Goal: Task Accomplishment & Management: Manage account settings

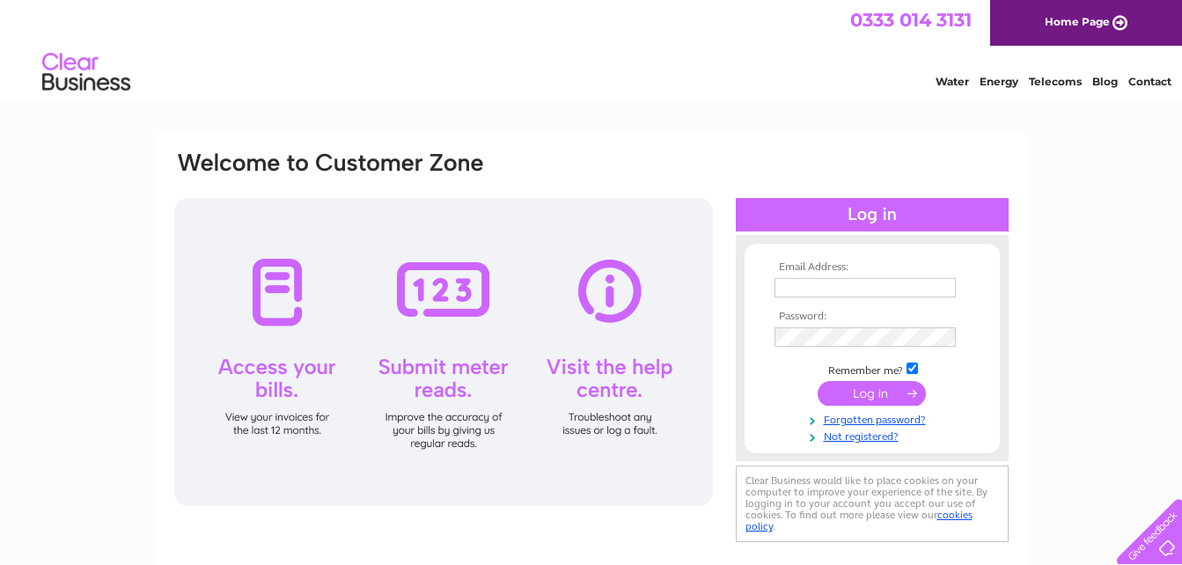
click at [841, 299] on td at bounding box center [872, 288] width 204 height 28
click at [831, 277] on td at bounding box center [872, 288] width 204 height 28
click at [831, 283] on input "text" at bounding box center [864, 287] width 181 height 19
type input "surjbahia21@yahoo.co.uk"
click at [820, 326] on td at bounding box center [872, 339] width 204 height 28
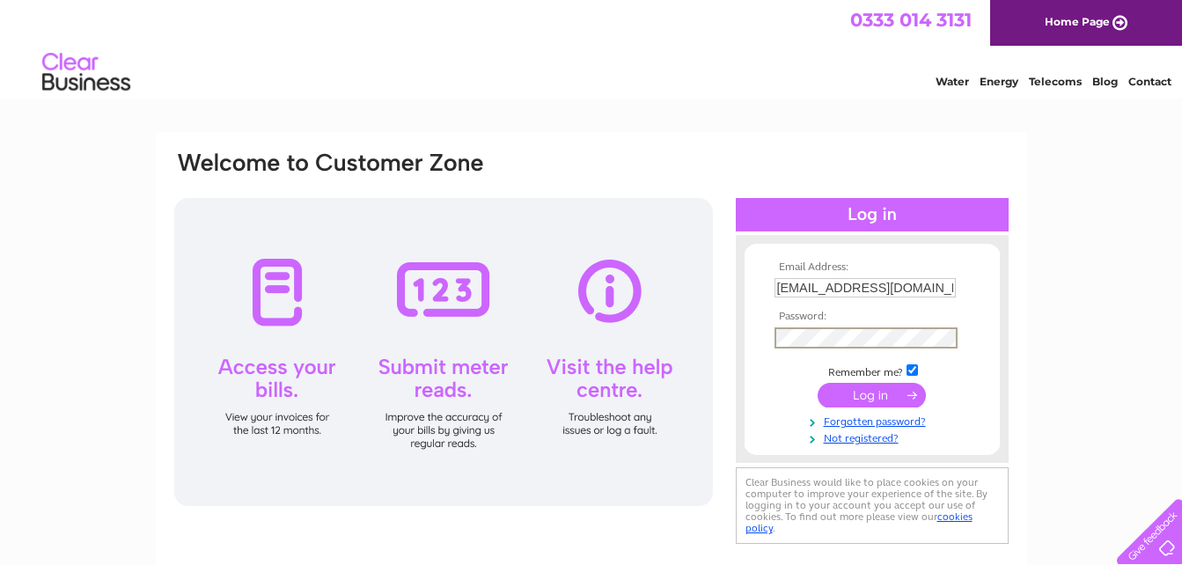
click at [893, 389] on input "submit" at bounding box center [871, 395] width 108 height 25
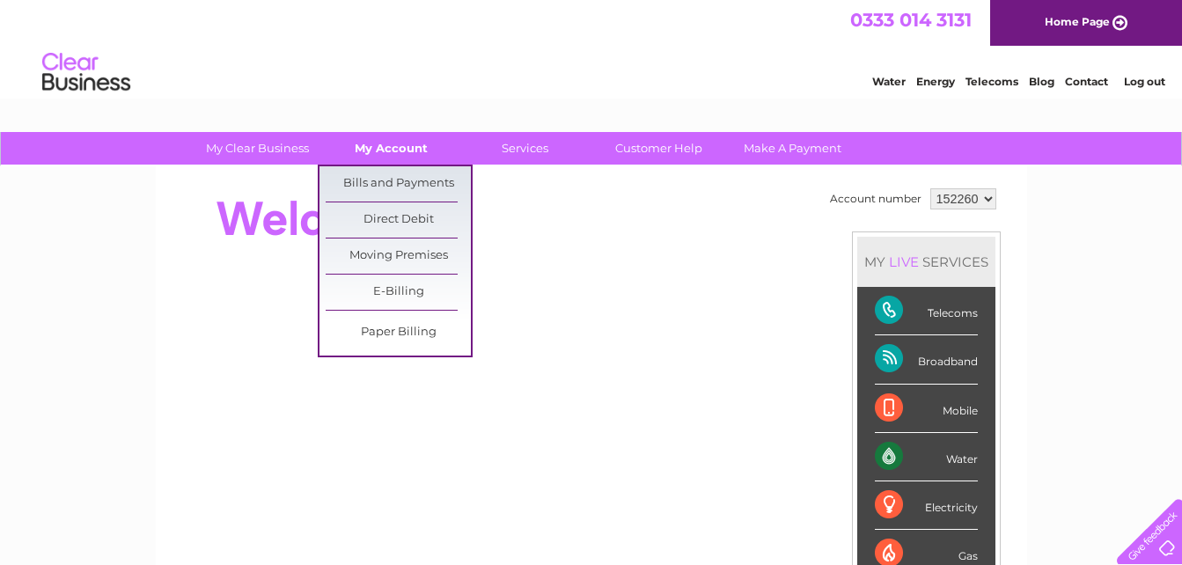
click at [365, 152] on link "My Account" at bounding box center [391, 148] width 145 height 33
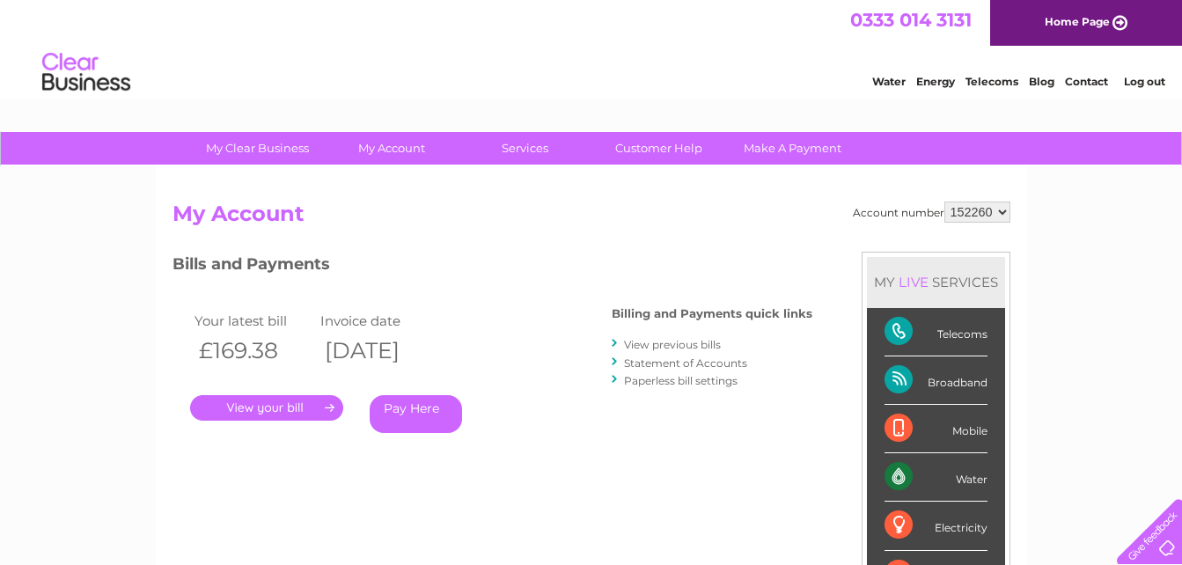
click at [294, 407] on link "." at bounding box center [266, 408] width 153 height 26
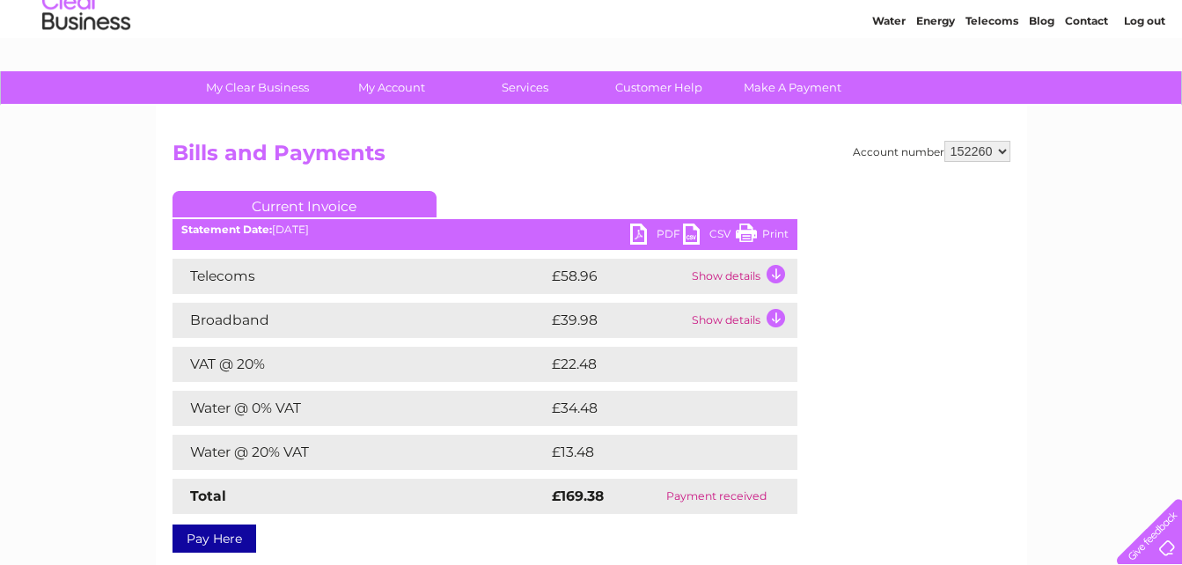
scroll to position [176, 0]
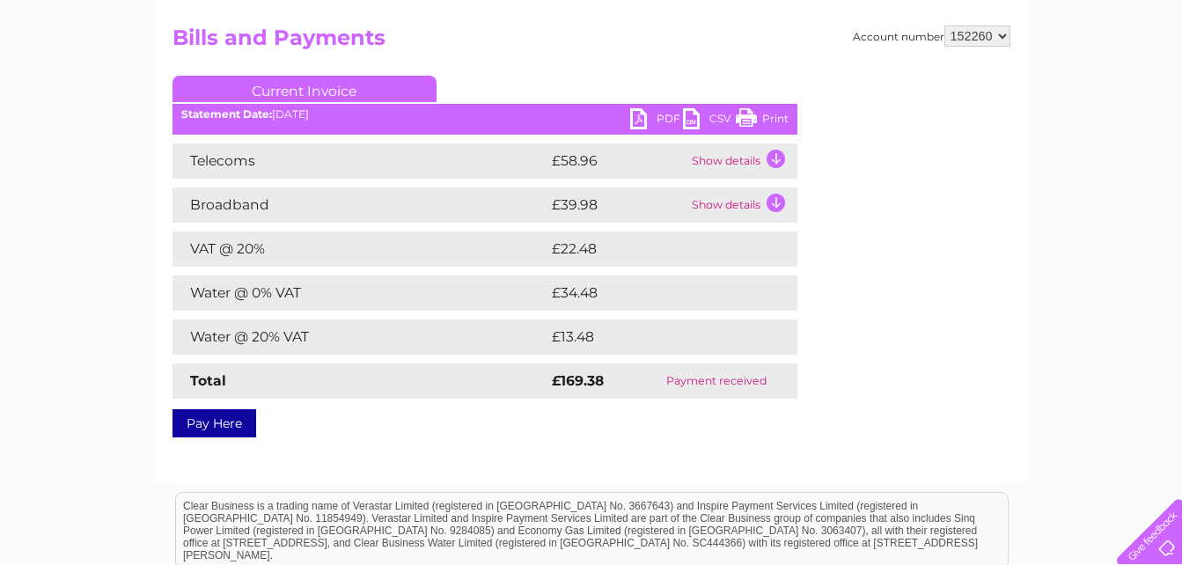
click at [634, 120] on link "PDF" at bounding box center [656, 121] width 53 height 26
